Goal: Find specific page/section: Find specific page/section

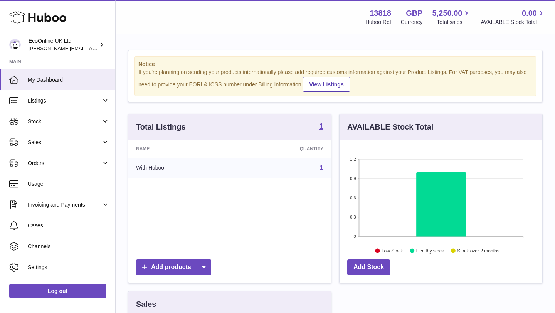
scroll to position [120, 203]
click at [62, 157] on link "Orders" at bounding box center [57, 163] width 115 height 21
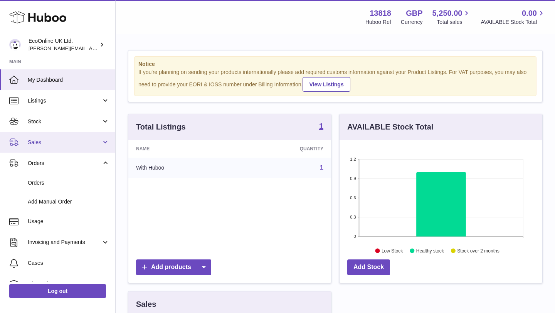
click at [62, 144] on span "Sales" at bounding box center [65, 142] width 74 height 7
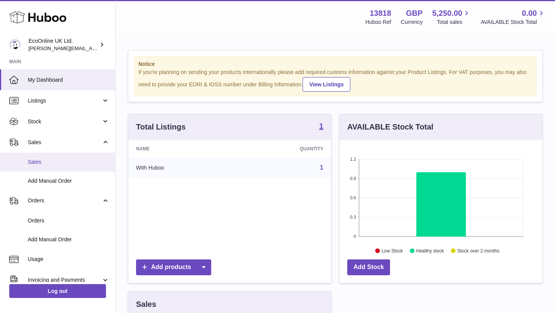
click at [57, 162] on span "Sales" at bounding box center [69, 161] width 82 height 7
